Goal: Find specific page/section: Find specific page/section

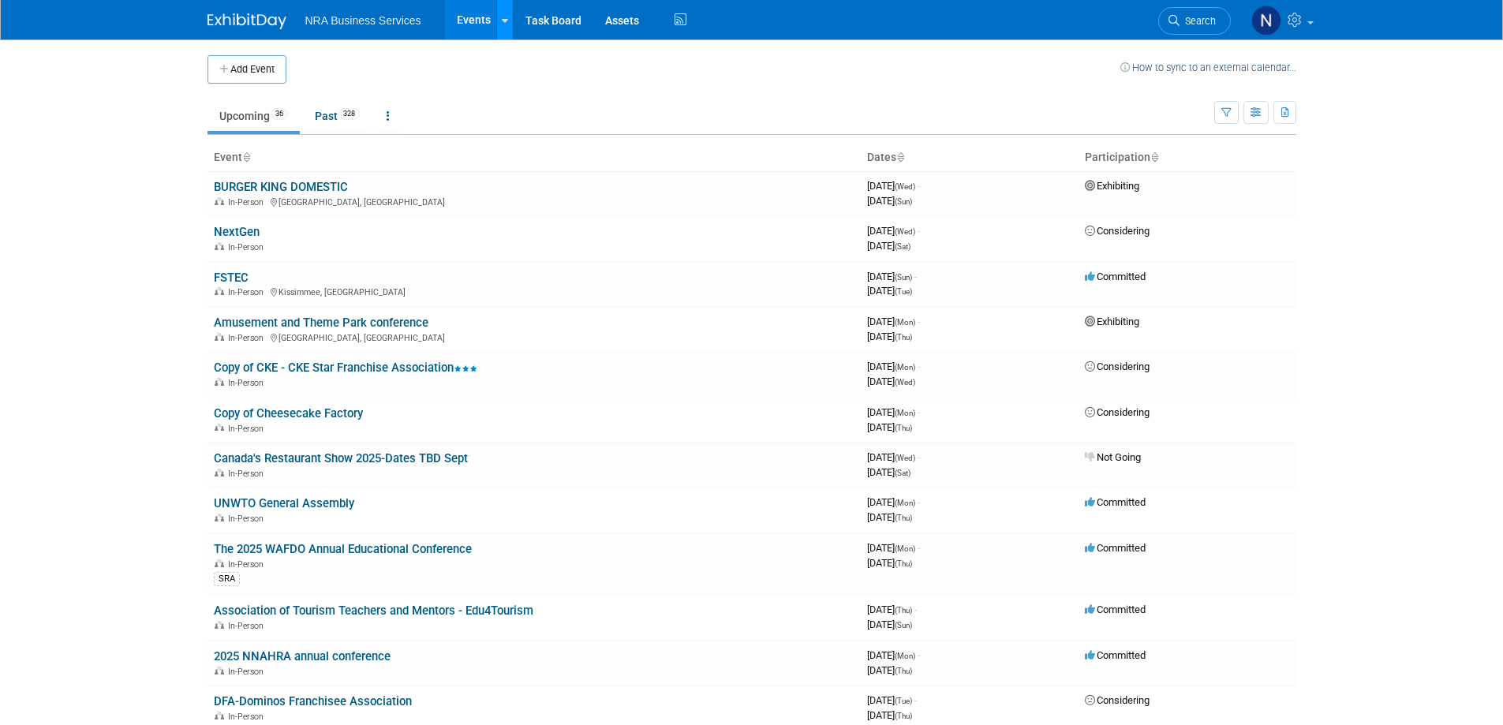
click at [506, 9] on link at bounding box center [504, 19] width 17 height 39
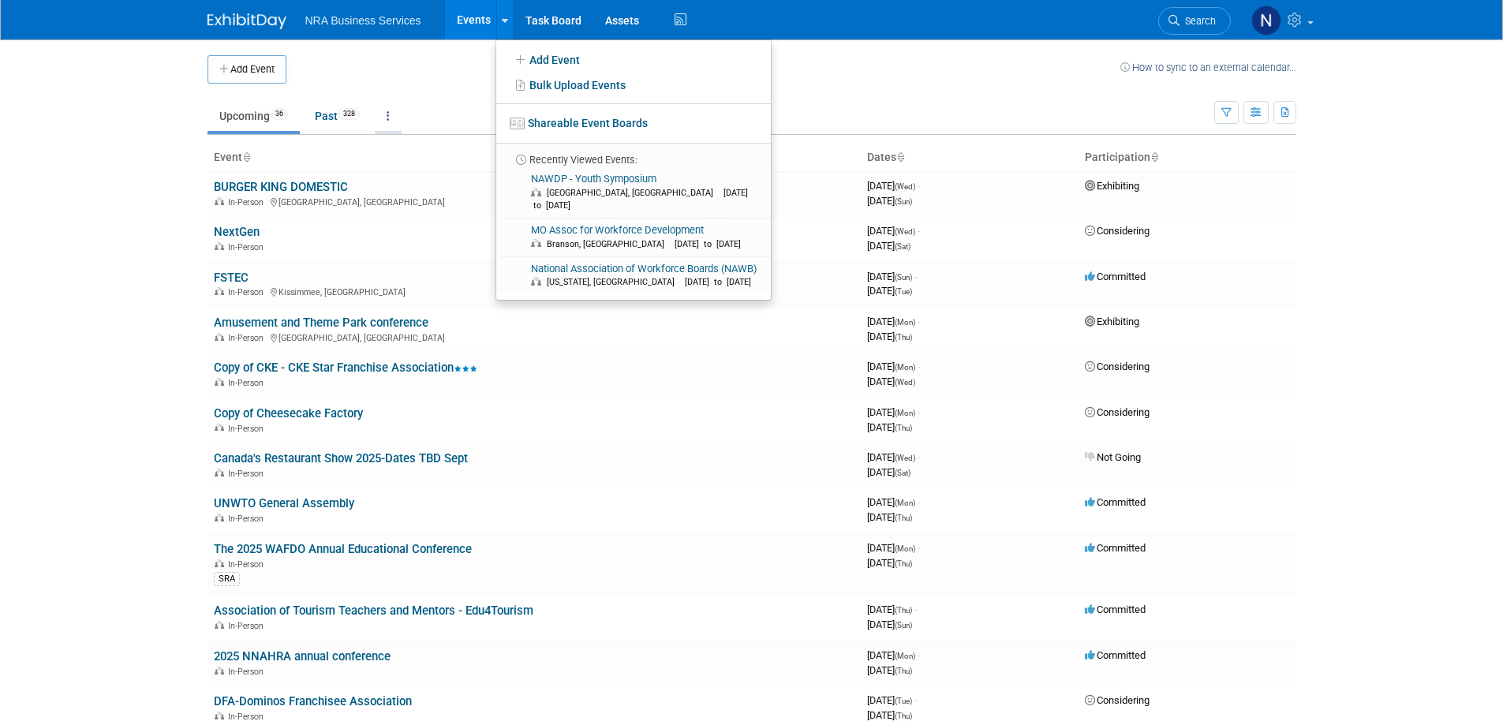
click at [398, 117] on link at bounding box center [388, 116] width 27 height 30
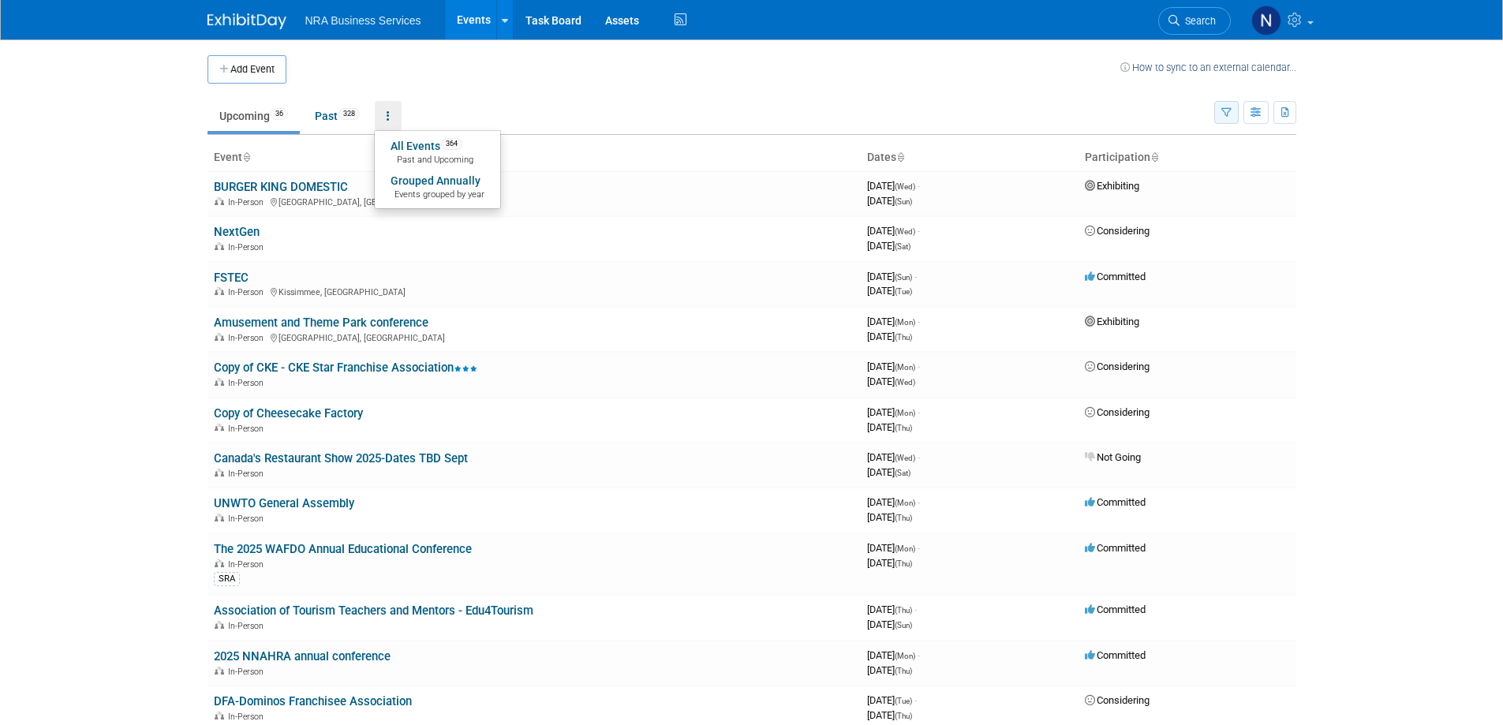
click at [1233, 113] on button "button" at bounding box center [1226, 112] width 24 height 23
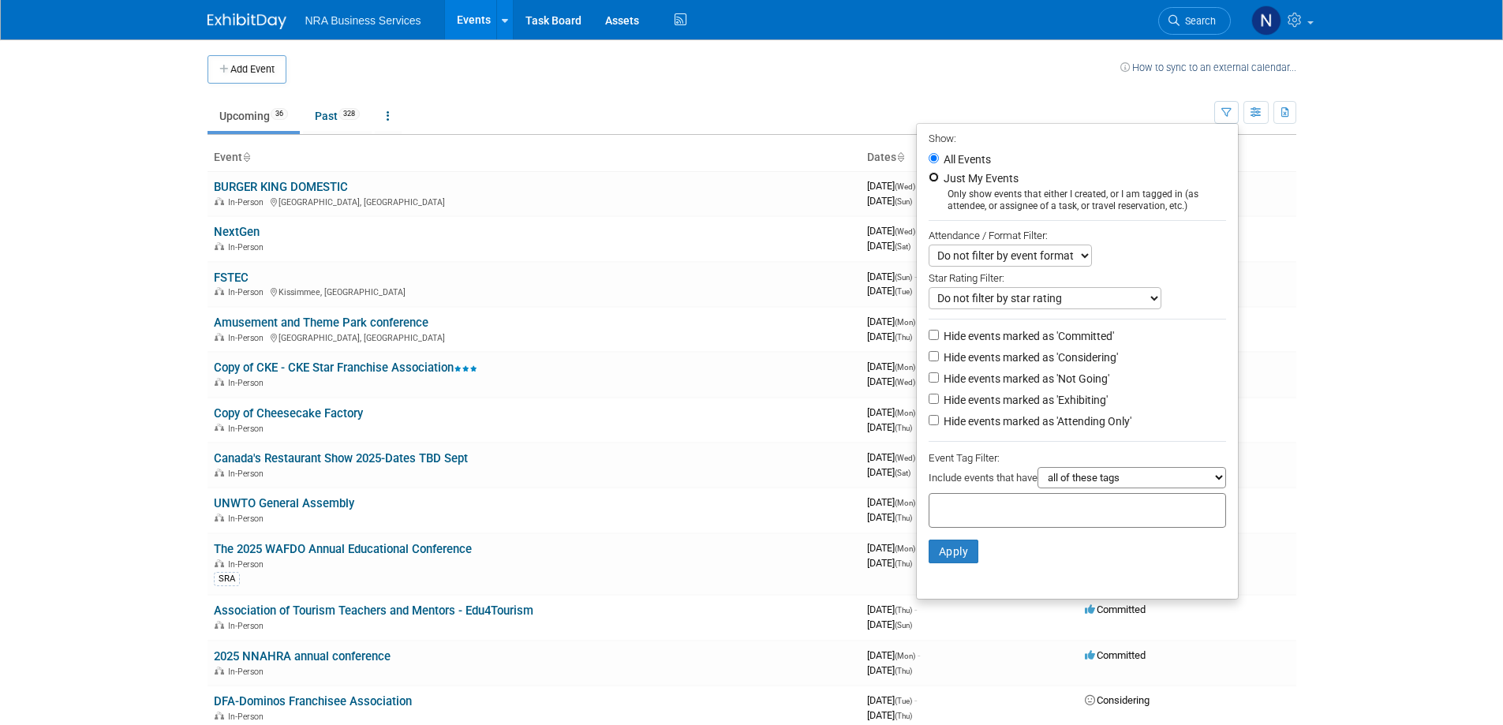
click at [929, 179] on input "Just My Events" at bounding box center [934, 177] width 10 height 10
radio input "true"
click at [952, 561] on button "Apply" at bounding box center [954, 552] width 50 height 24
